Goal: Task Accomplishment & Management: Complete application form

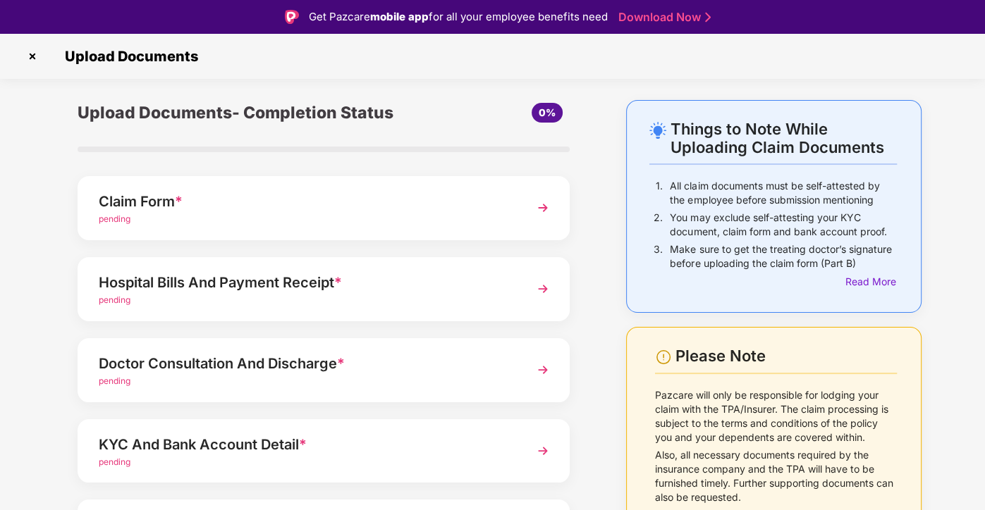
click at [546, 208] on img at bounding box center [542, 207] width 25 height 25
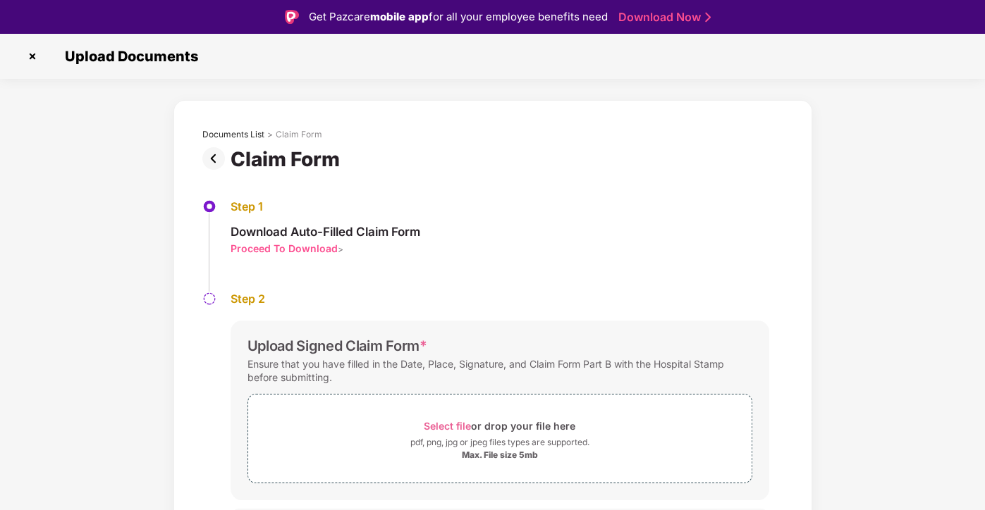
click at [259, 253] on div "Proceed To Download" at bounding box center [283, 248] width 107 height 13
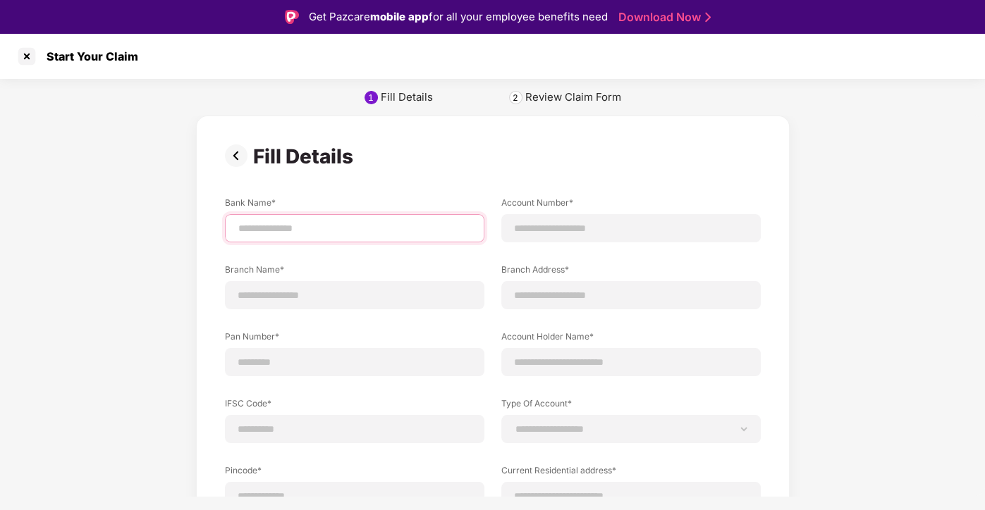
click at [278, 228] on input at bounding box center [354, 228] width 235 height 15
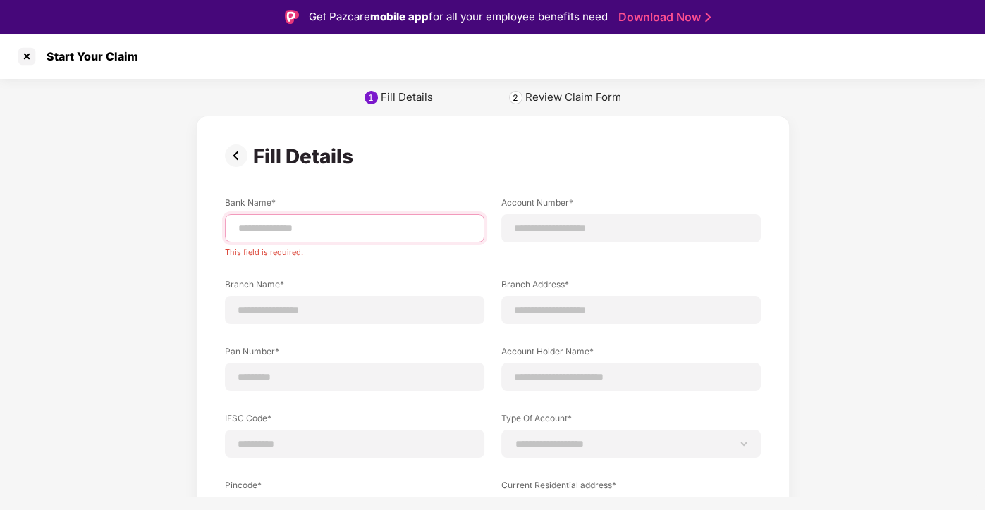
click at [314, 228] on input at bounding box center [354, 228] width 235 height 15
click at [596, 233] on input at bounding box center [630, 228] width 235 height 15
